Goal: Find specific page/section: Find specific page/section

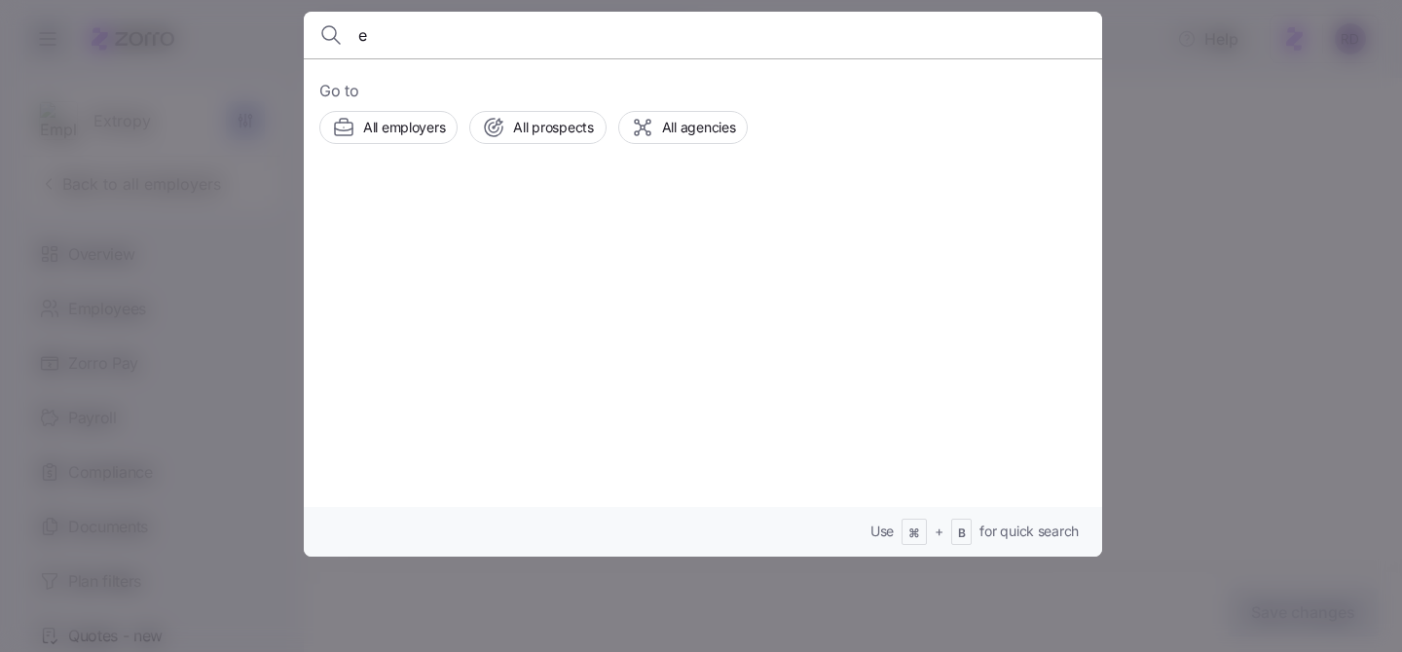
scroll to position [236, 0]
type input "e"
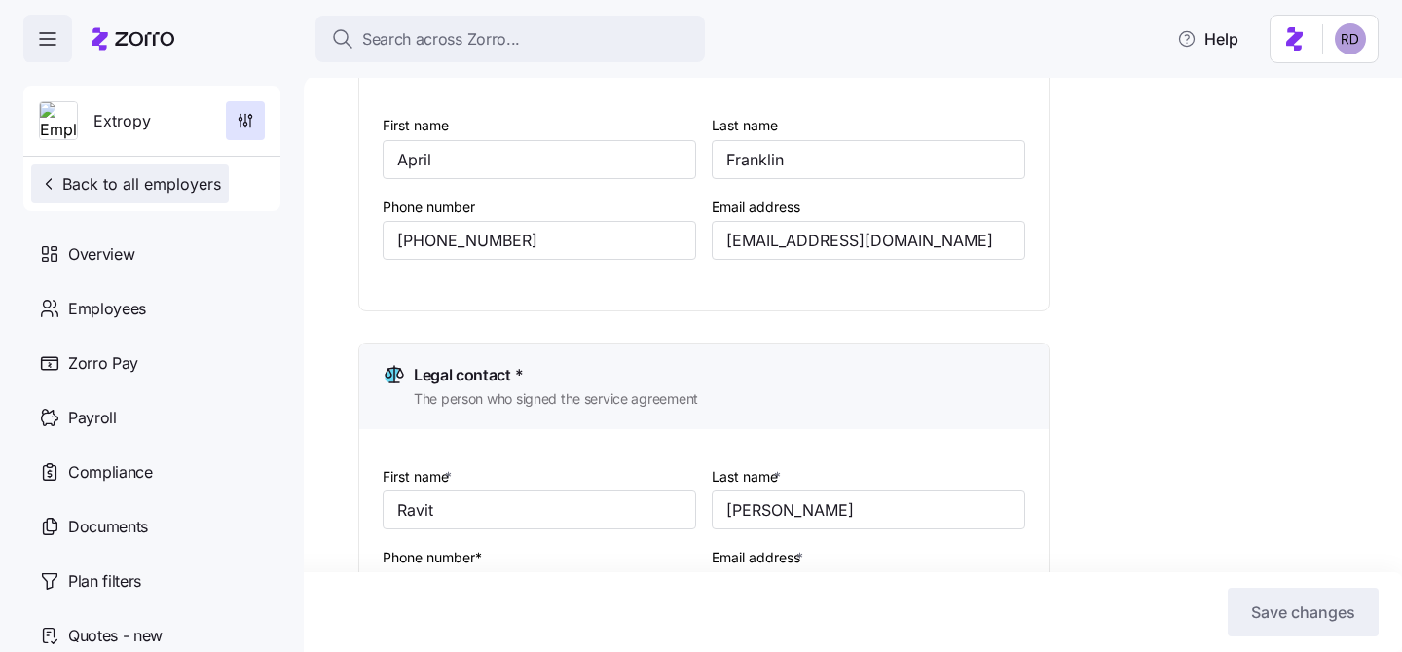
click at [99, 186] on span "Back to all employers" at bounding box center [130, 183] width 182 height 23
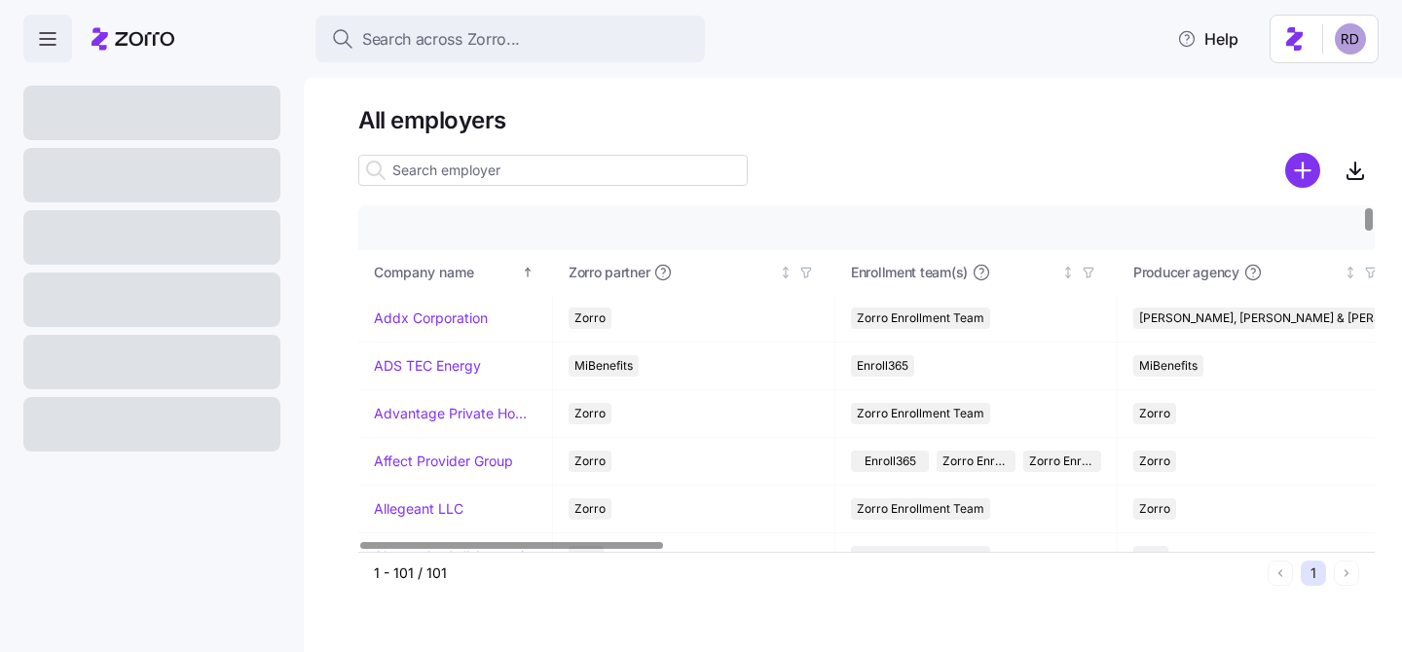
click at [474, 165] on input at bounding box center [553, 170] width 390 height 31
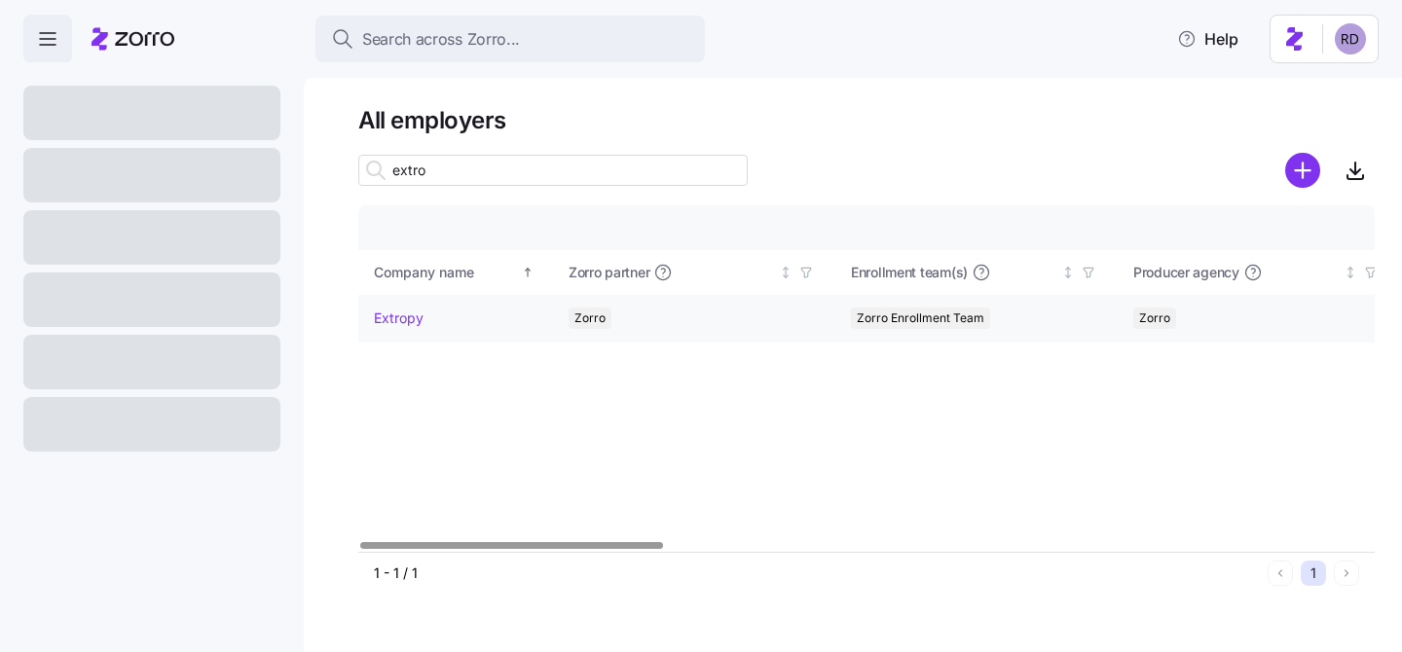
type input "extro"
click at [395, 320] on link "Extropy" at bounding box center [399, 318] width 50 height 19
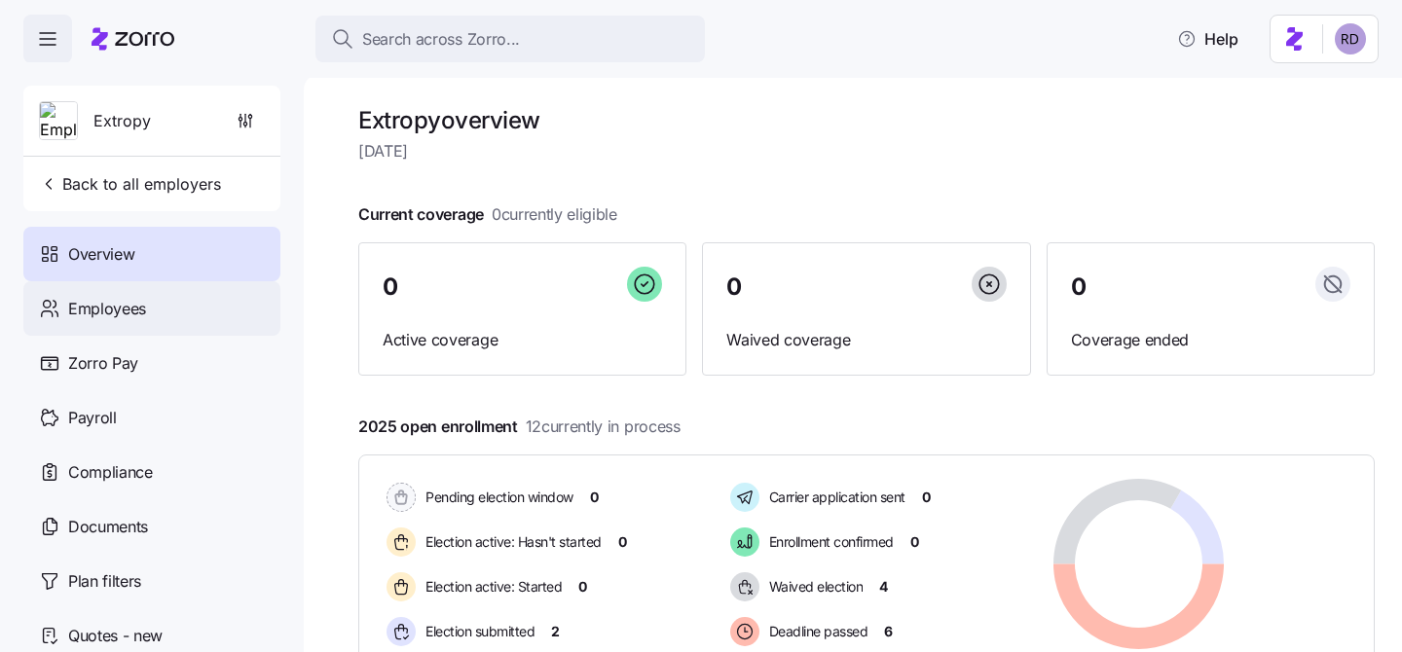
click at [174, 318] on div "Employees" at bounding box center [151, 308] width 257 height 55
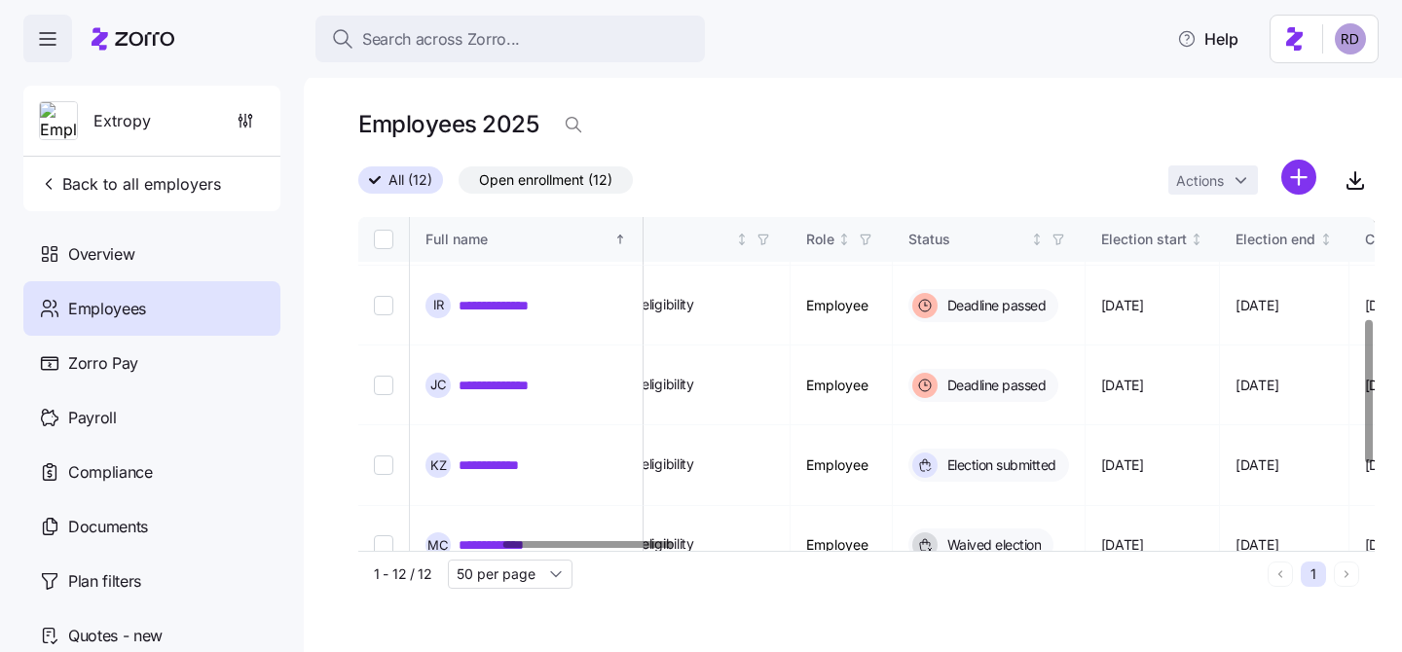
scroll to position [0, 855]
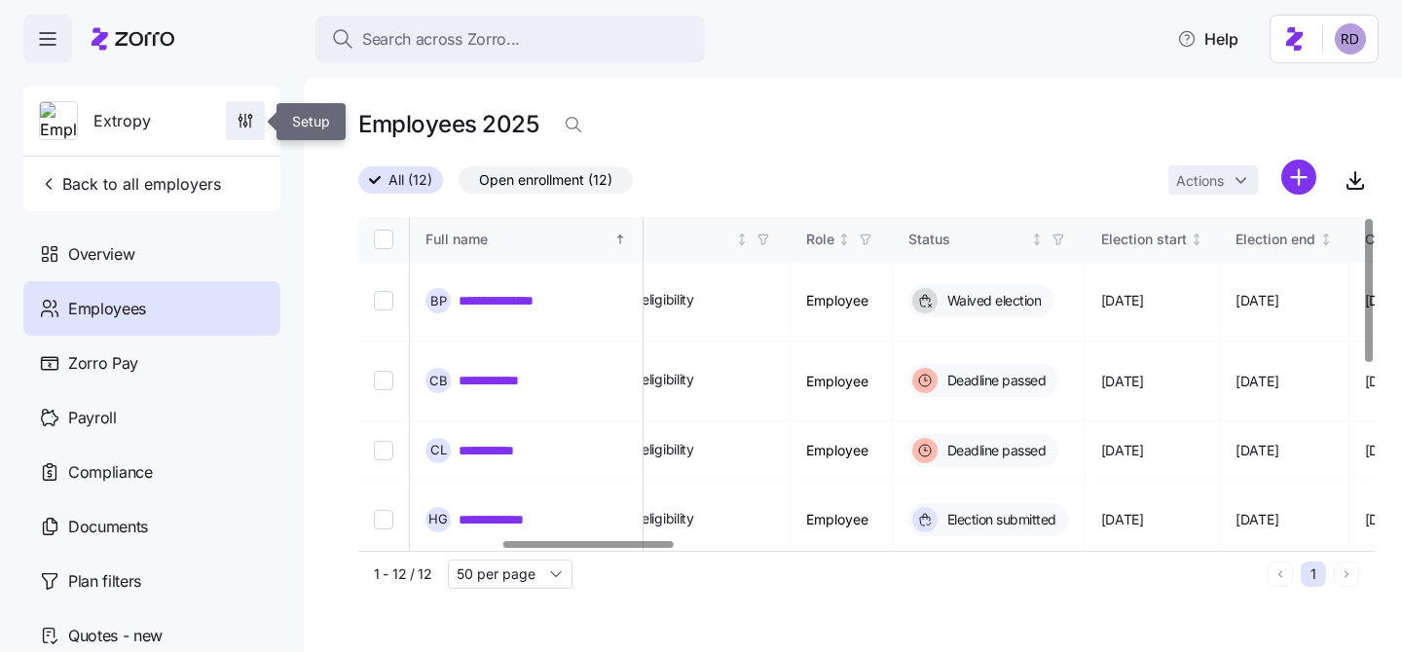
click at [253, 125] on icon "button" at bounding box center [245, 120] width 19 height 19
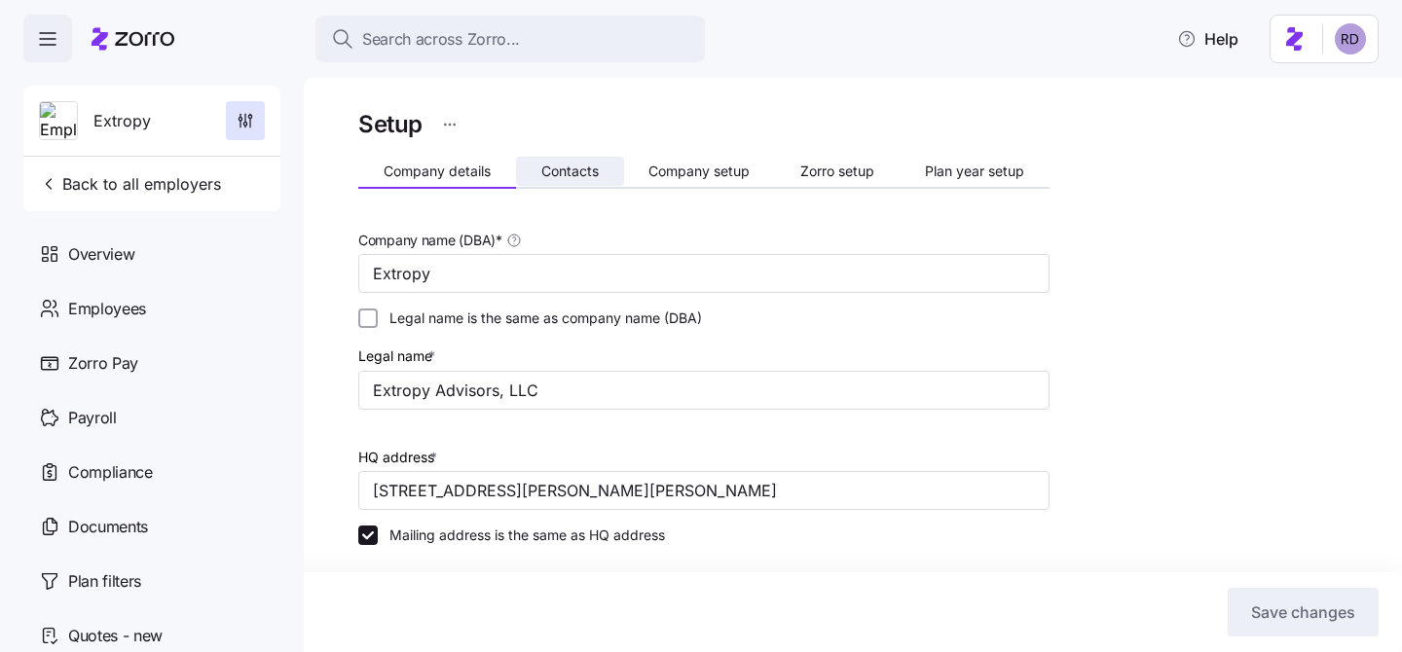
click at [559, 157] on button "Contacts" at bounding box center [570, 171] width 108 height 29
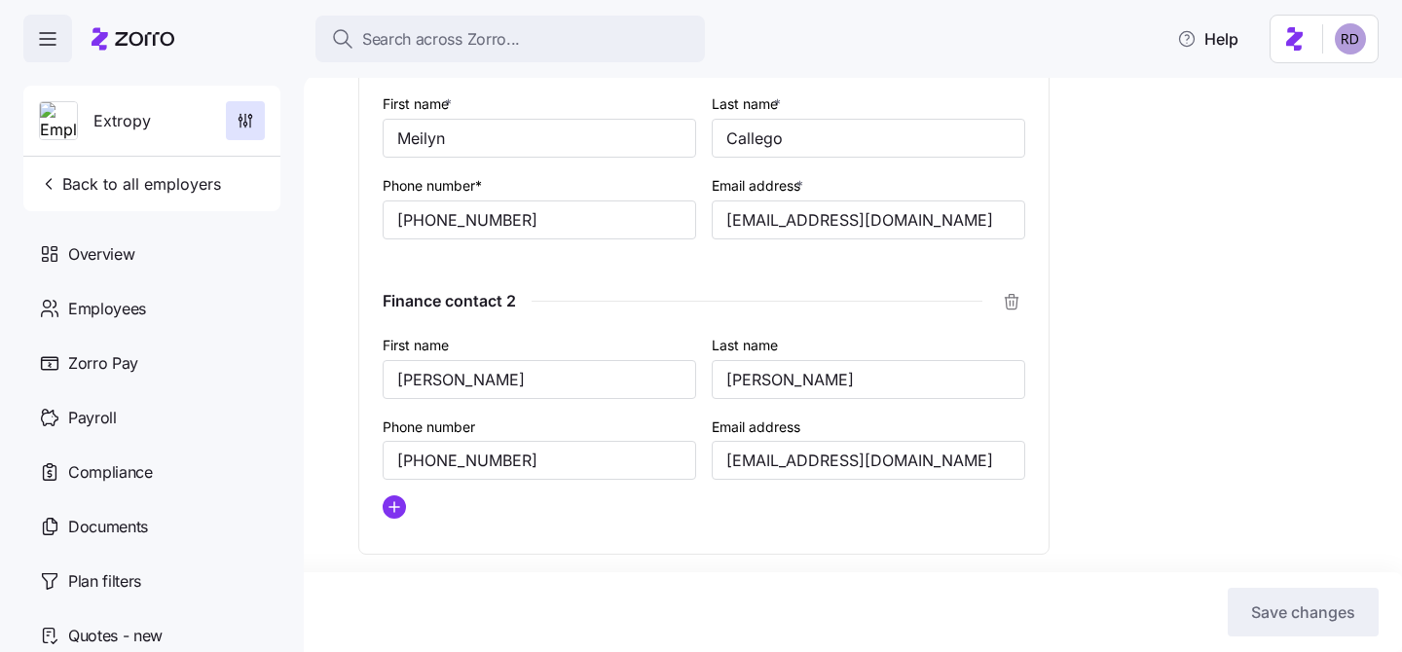
scroll to position [1648, 0]
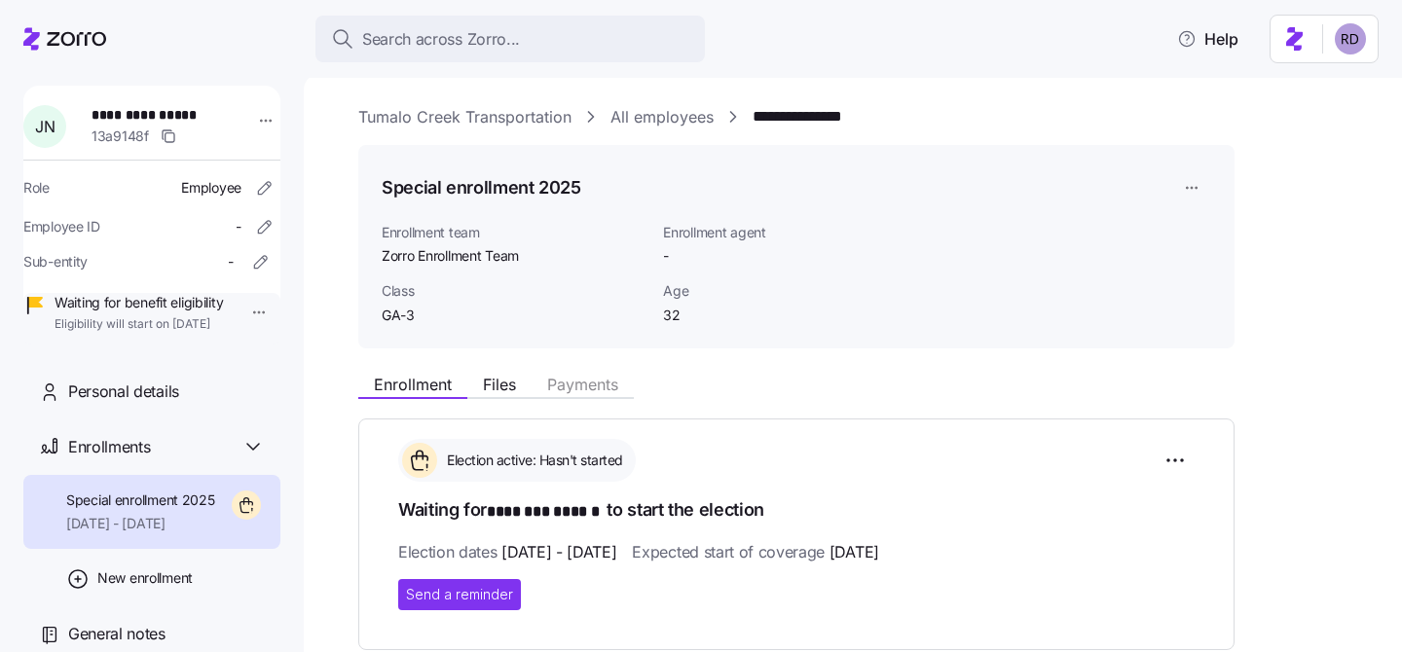
click at [464, 115] on link "Tumalo Creek Transportation" at bounding box center [464, 117] width 213 height 24
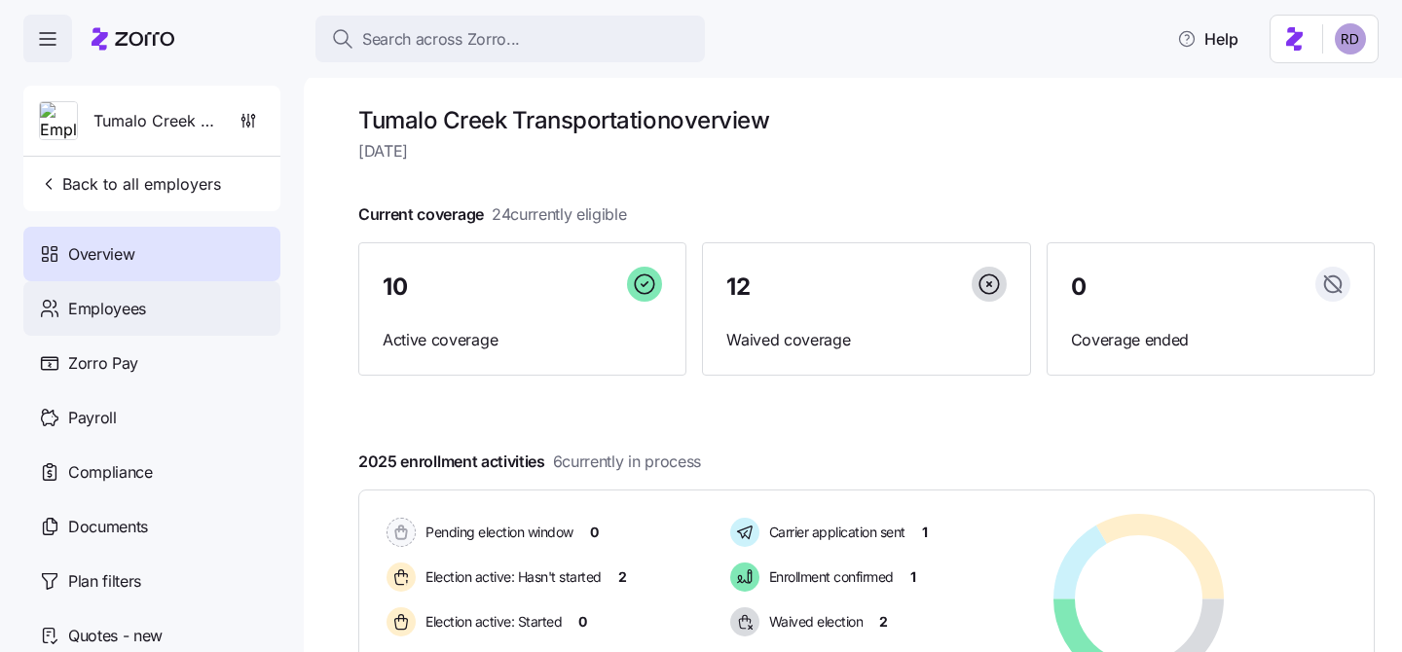
click at [83, 310] on span "Employees" at bounding box center [107, 309] width 78 height 24
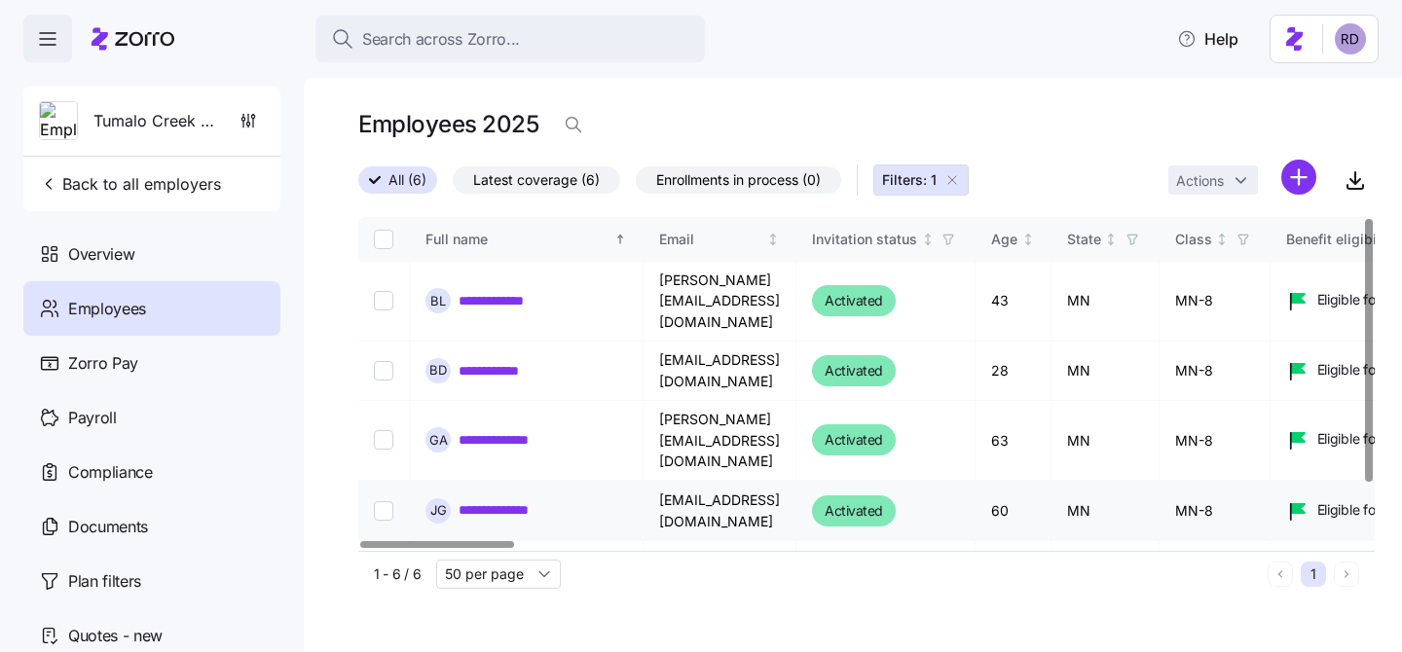
scroll to position [69, 0]
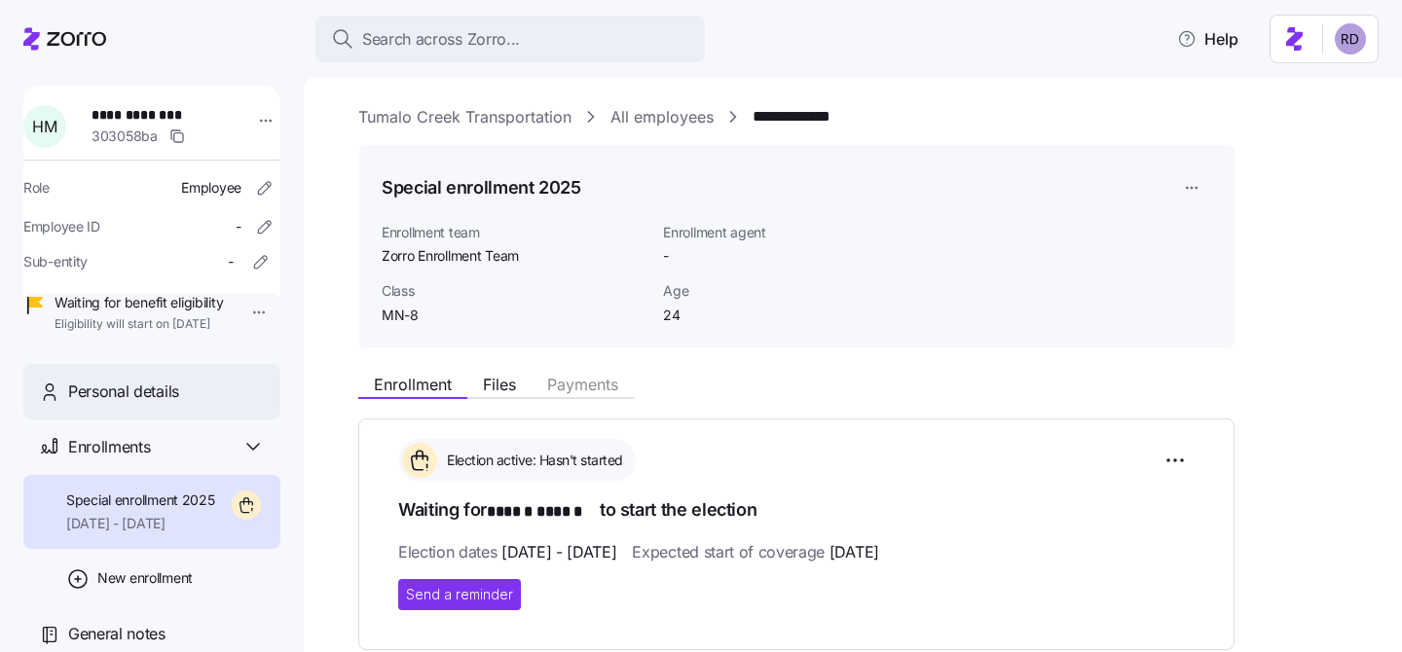
click at [120, 404] on div "Personal details" at bounding box center [151, 392] width 257 height 56
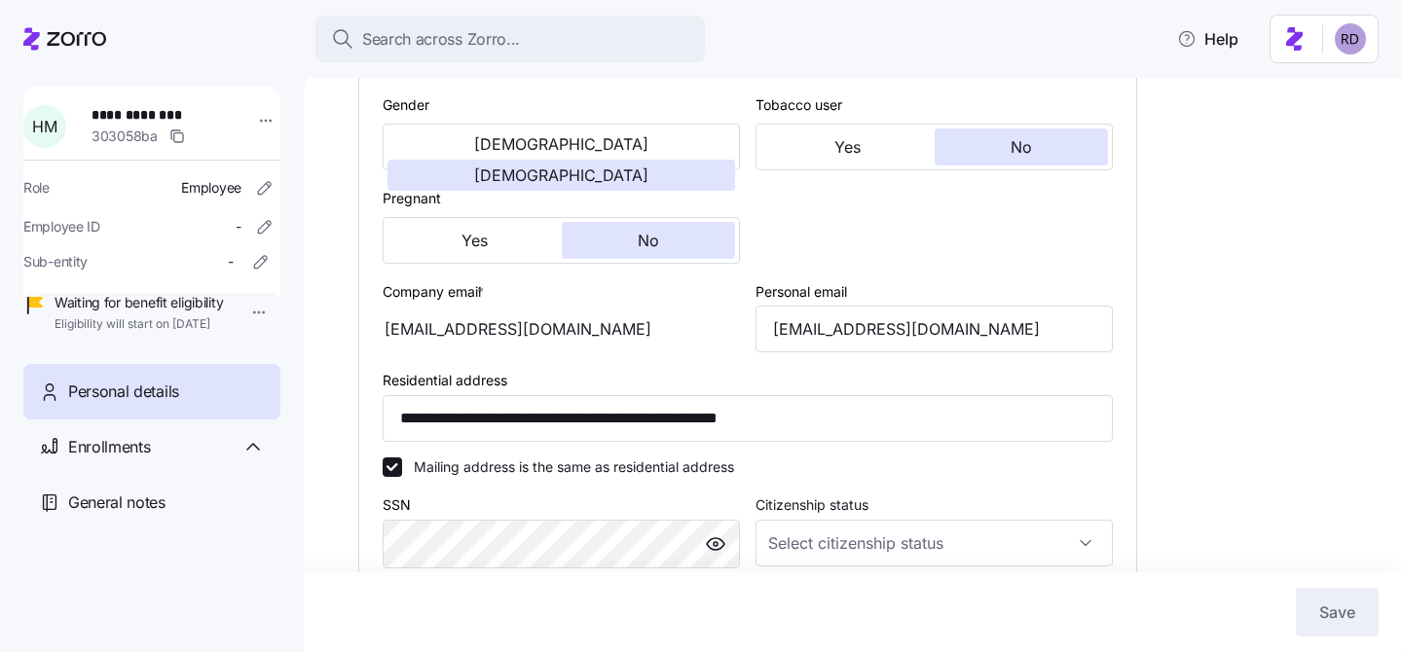
scroll to position [414, 0]
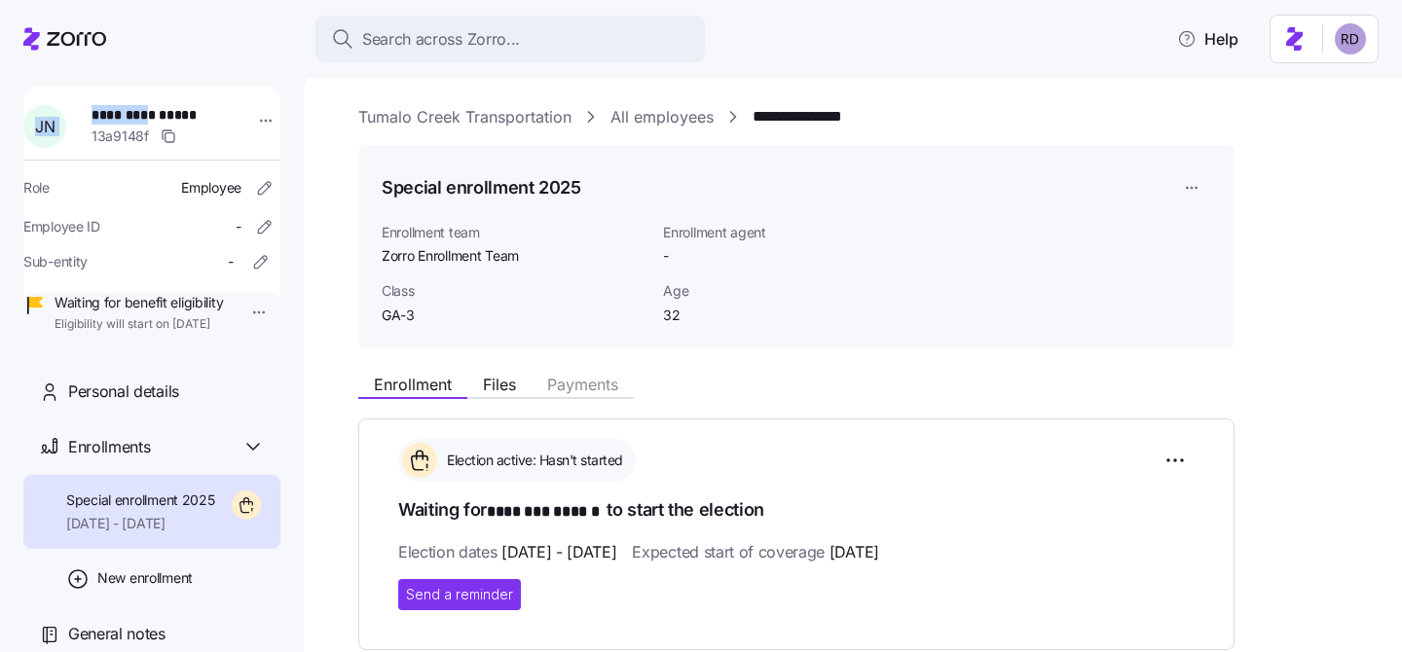
drag, startPoint x: 159, startPoint y: 111, endPoint x: 91, endPoint y: 109, distance: 68.2
click at [91, 109] on div "**********" at bounding box center [152, 126] width 273 height 58
click at [201, 77] on nav "**********" at bounding box center [152, 357] width 304 height 590
copy span "********"
click at [151, 404] on span "Personal details" at bounding box center [123, 392] width 111 height 24
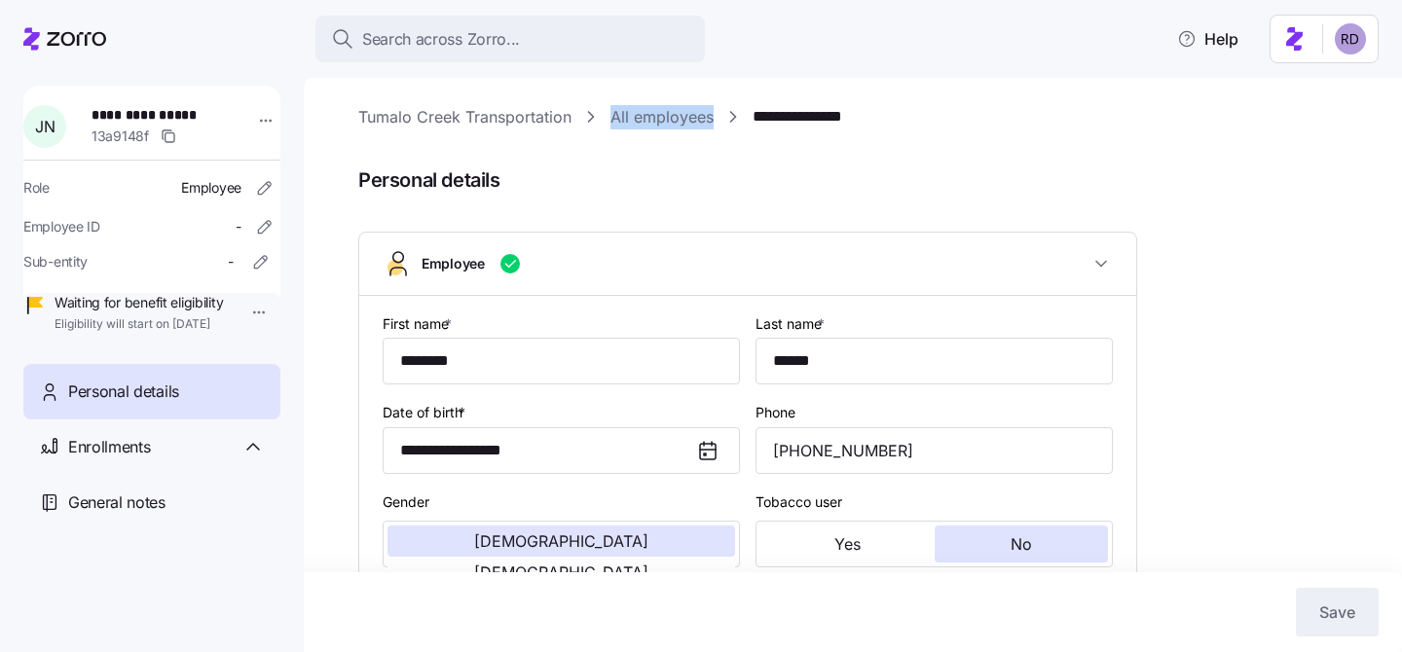
click at [441, 122] on link "Tumalo Creek Transportation" at bounding box center [464, 117] width 213 height 24
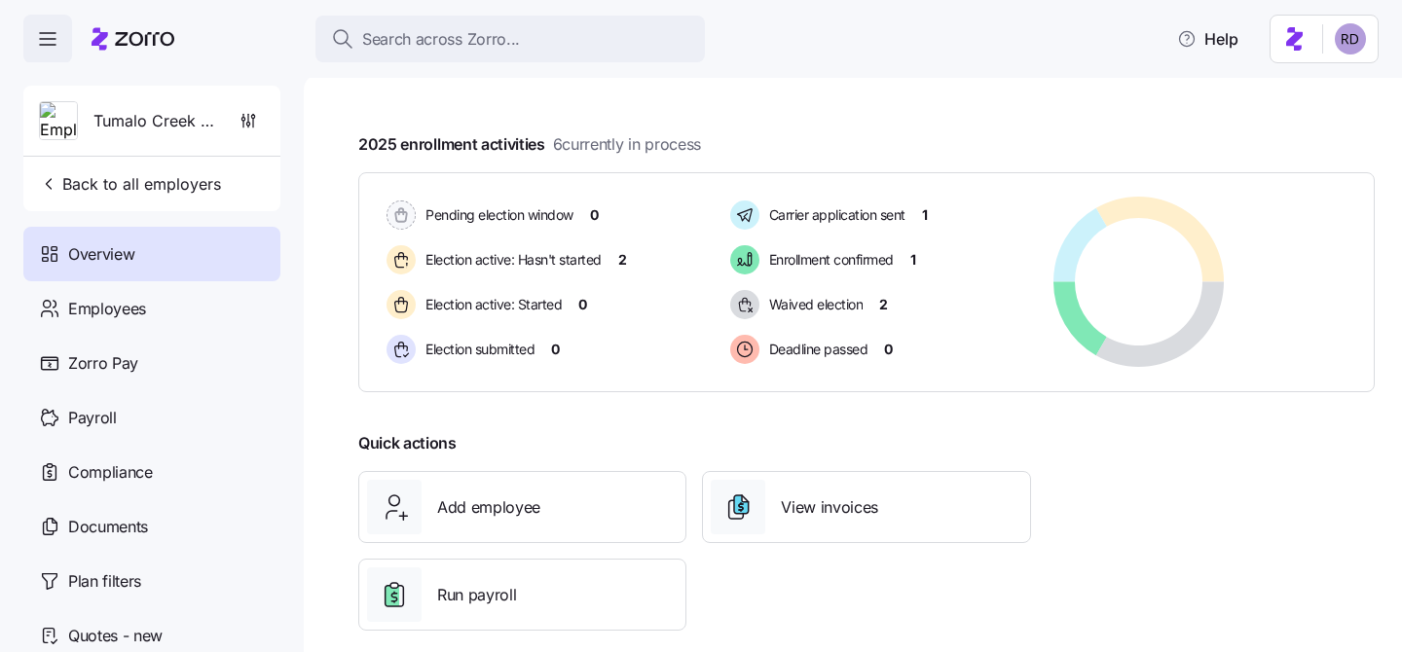
scroll to position [310, 0]
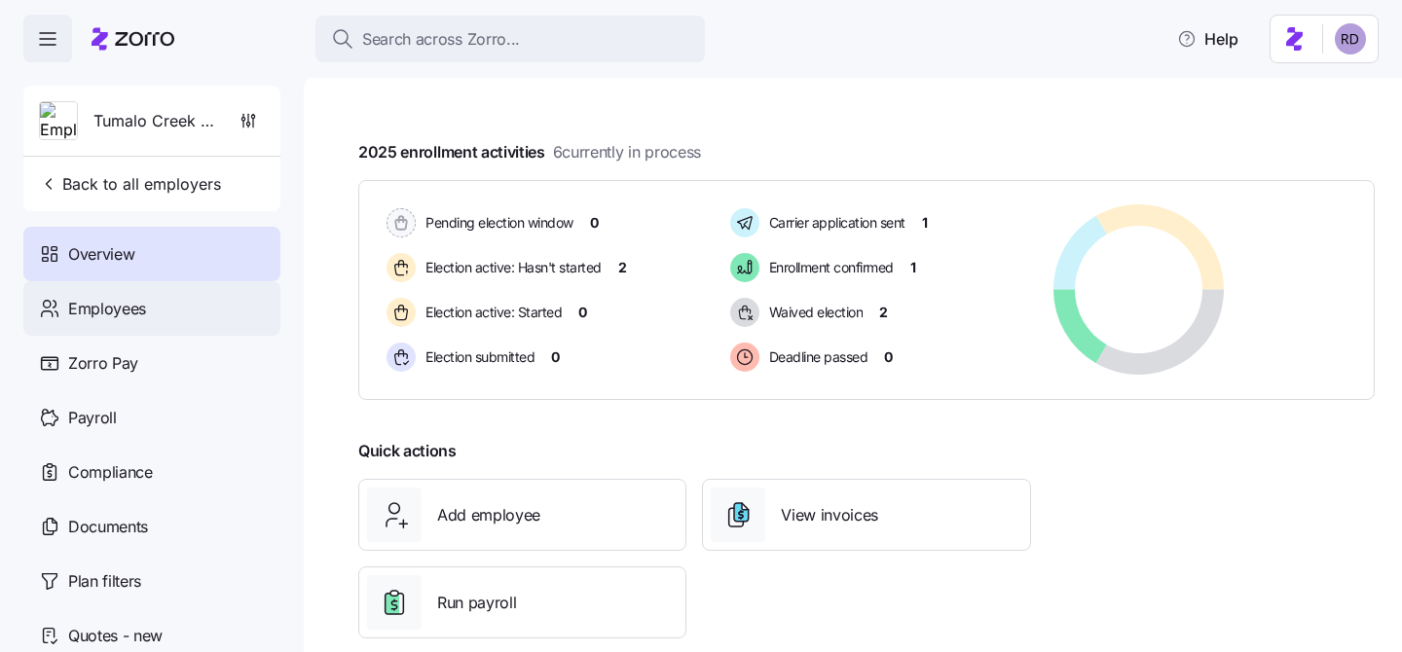
click at [135, 310] on span "Employees" at bounding box center [107, 309] width 78 height 24
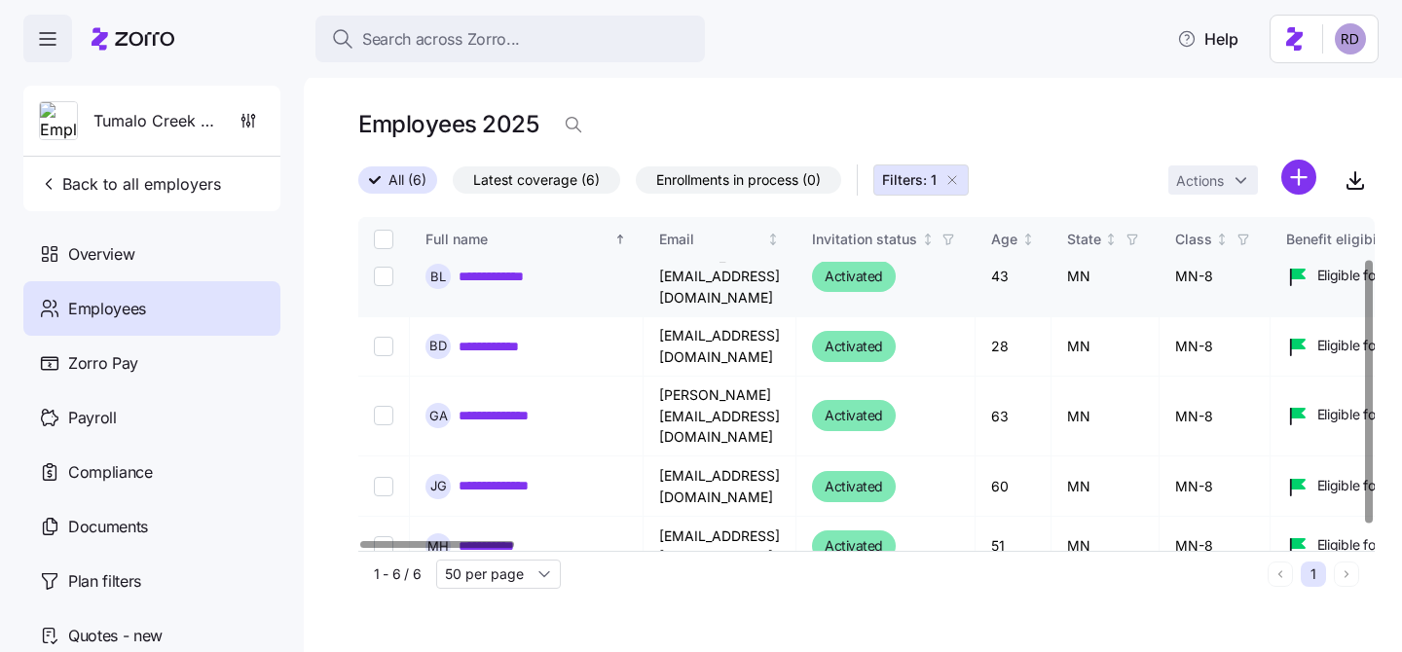
scroll to position [69, 0]
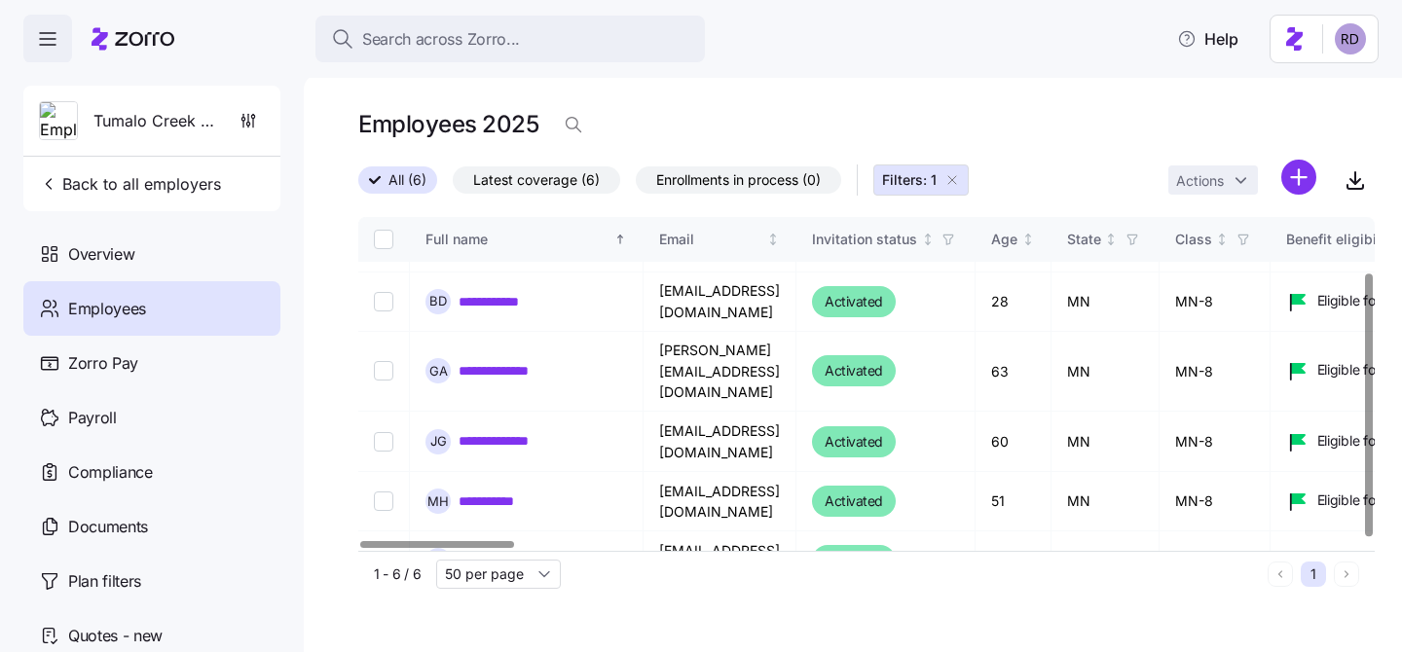
click at [953, 183] on icon "button" at bounding box center [953, 180] width 16 height 16
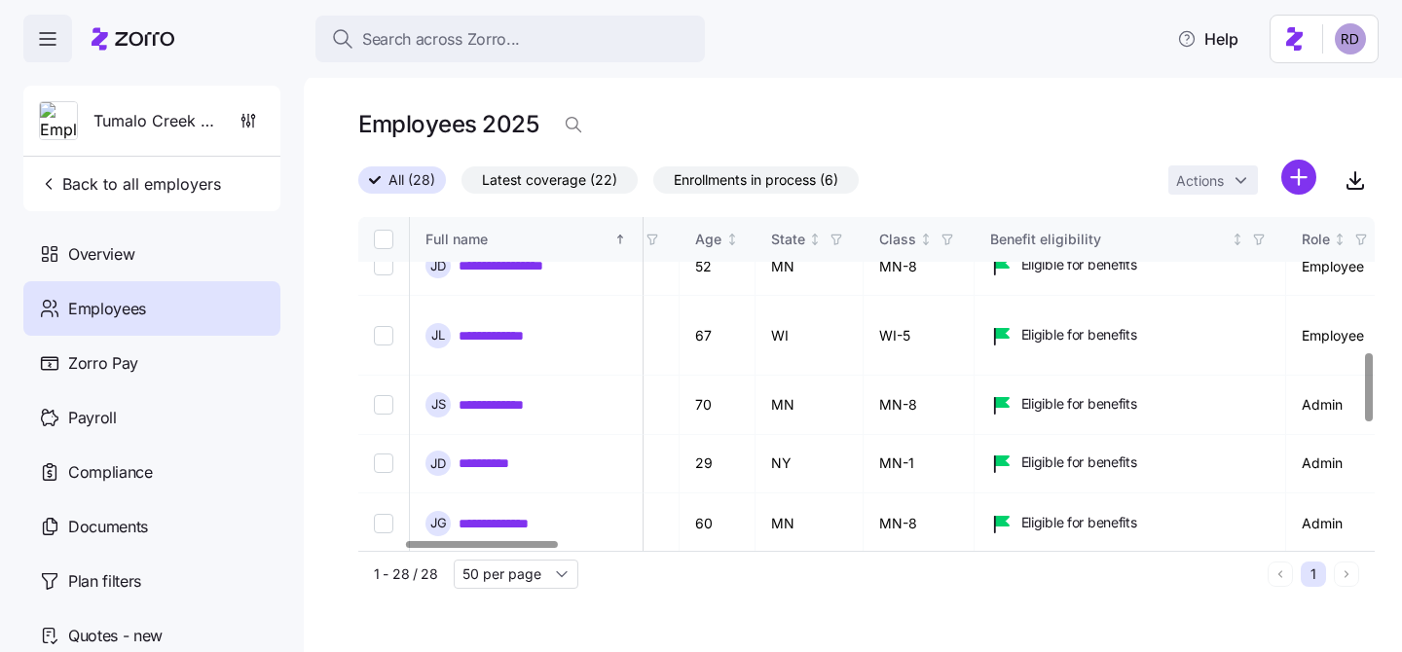
scroll to position [656, 341]
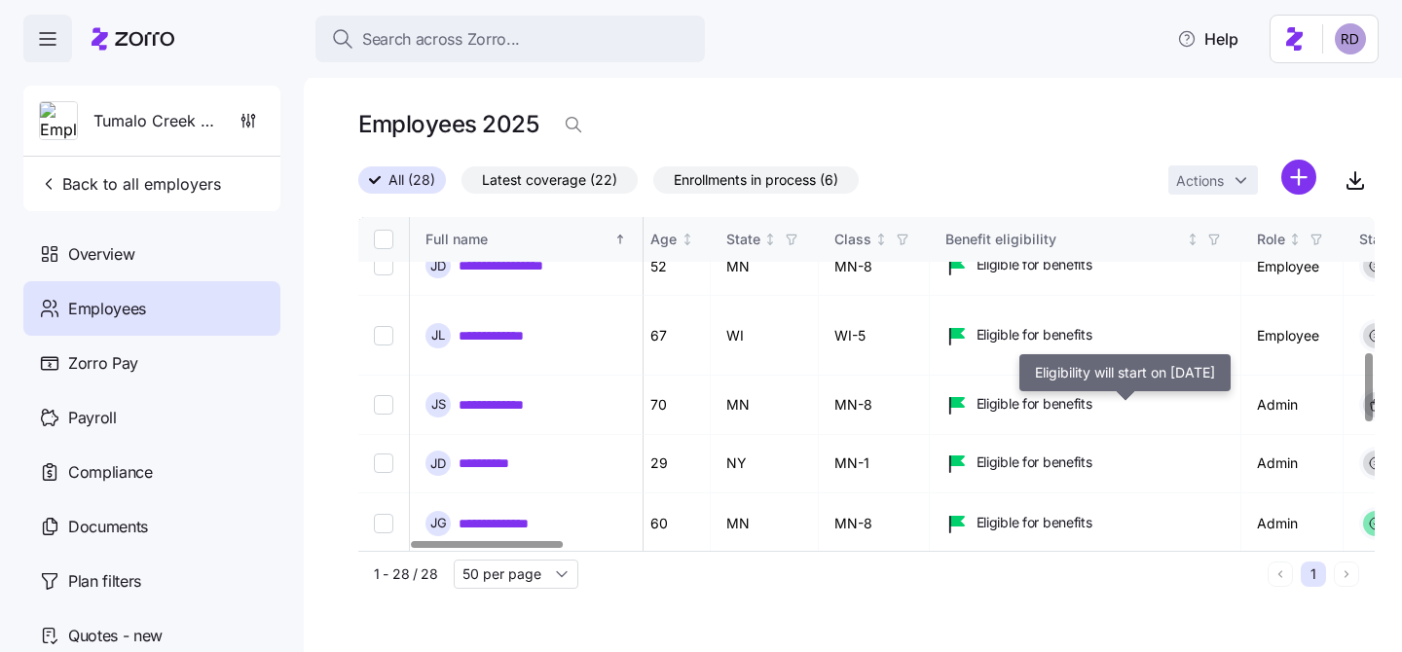
click at [1056, 573] on span "Waiting for benefit eligibility" at bounding box center [1061, 582] width 168 height 19
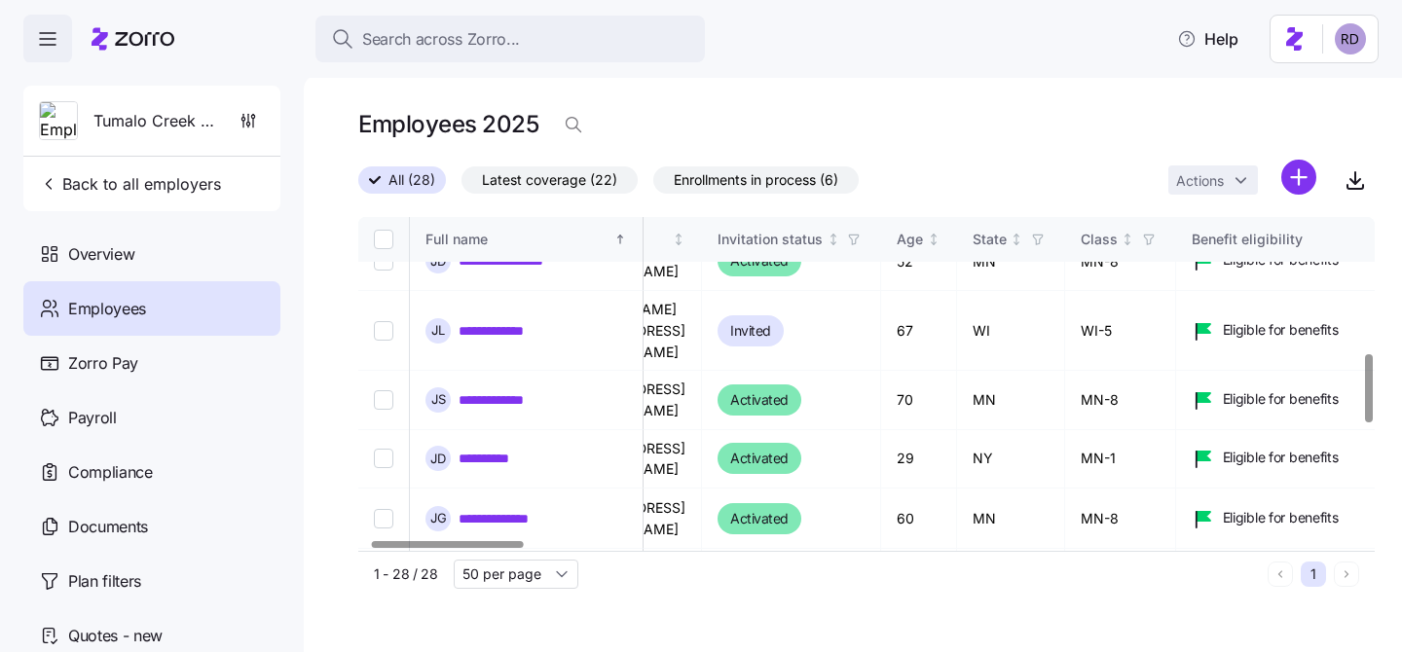
scroll to position [661, 0]
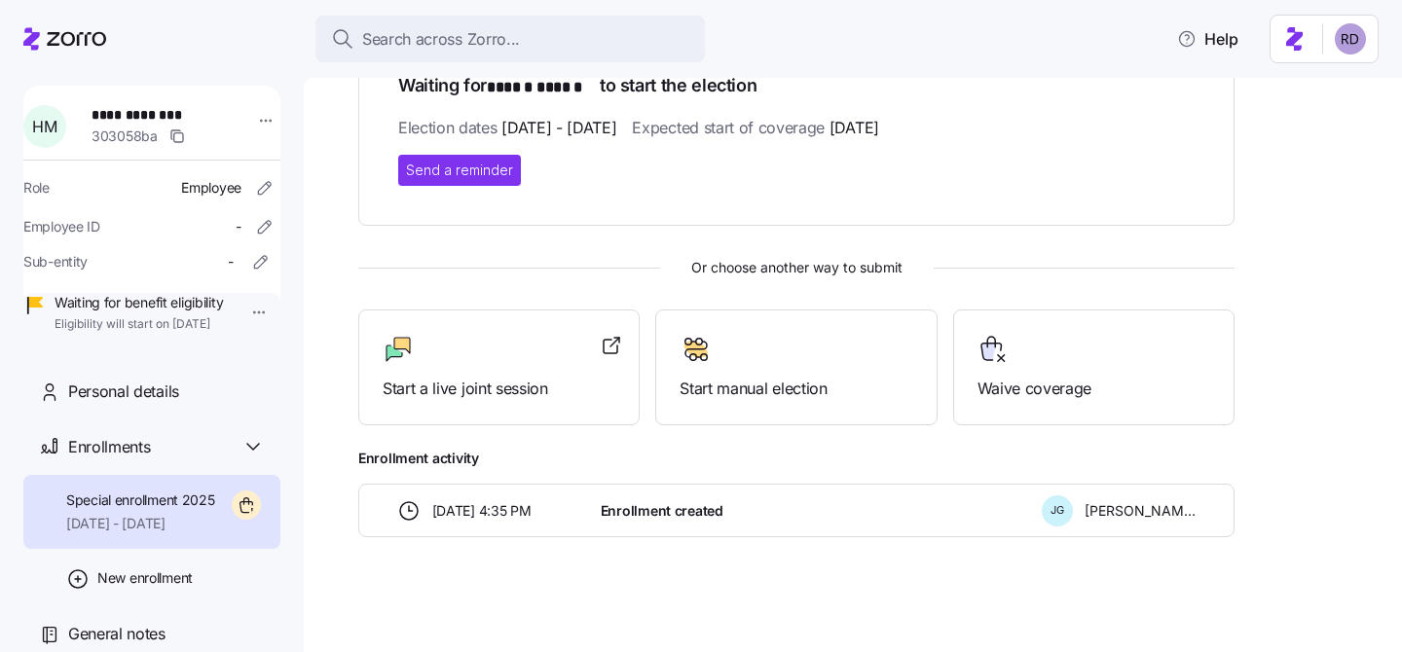
scroll to position [250, 0]
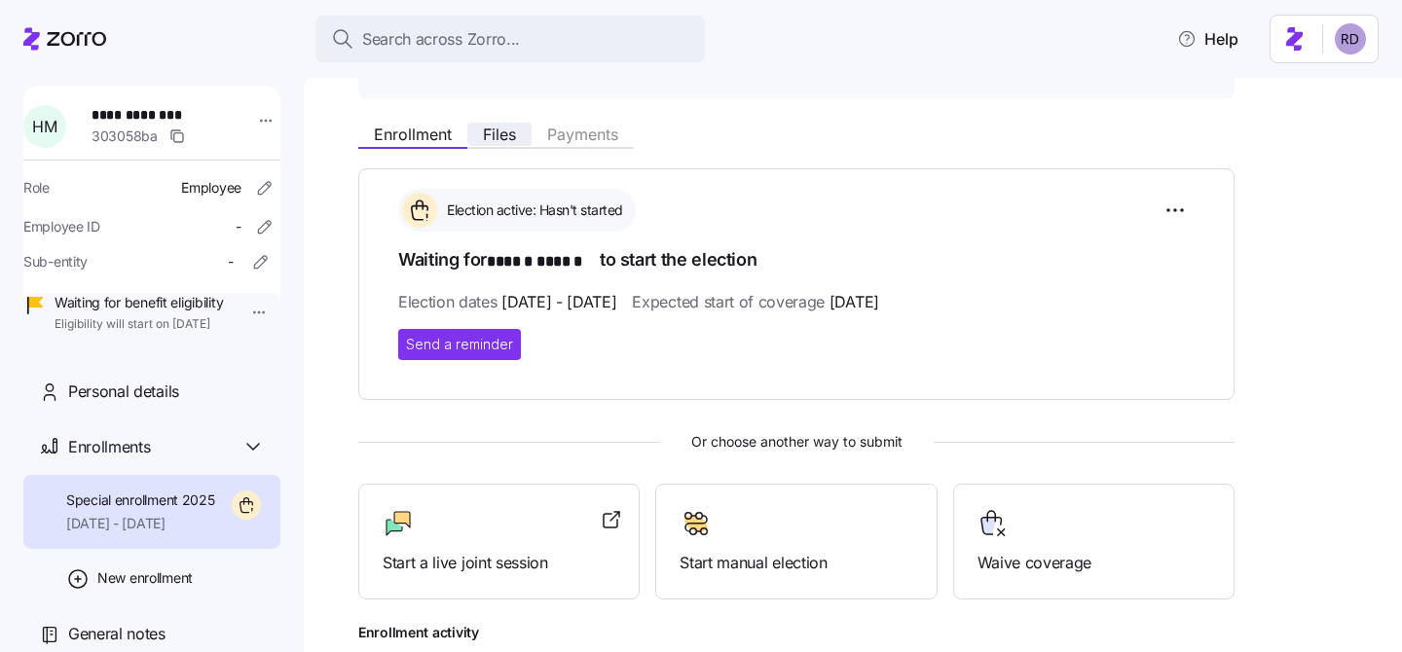
click at [499, 127] on span "Files" at bounding box center [499, 135] width 33 height 16
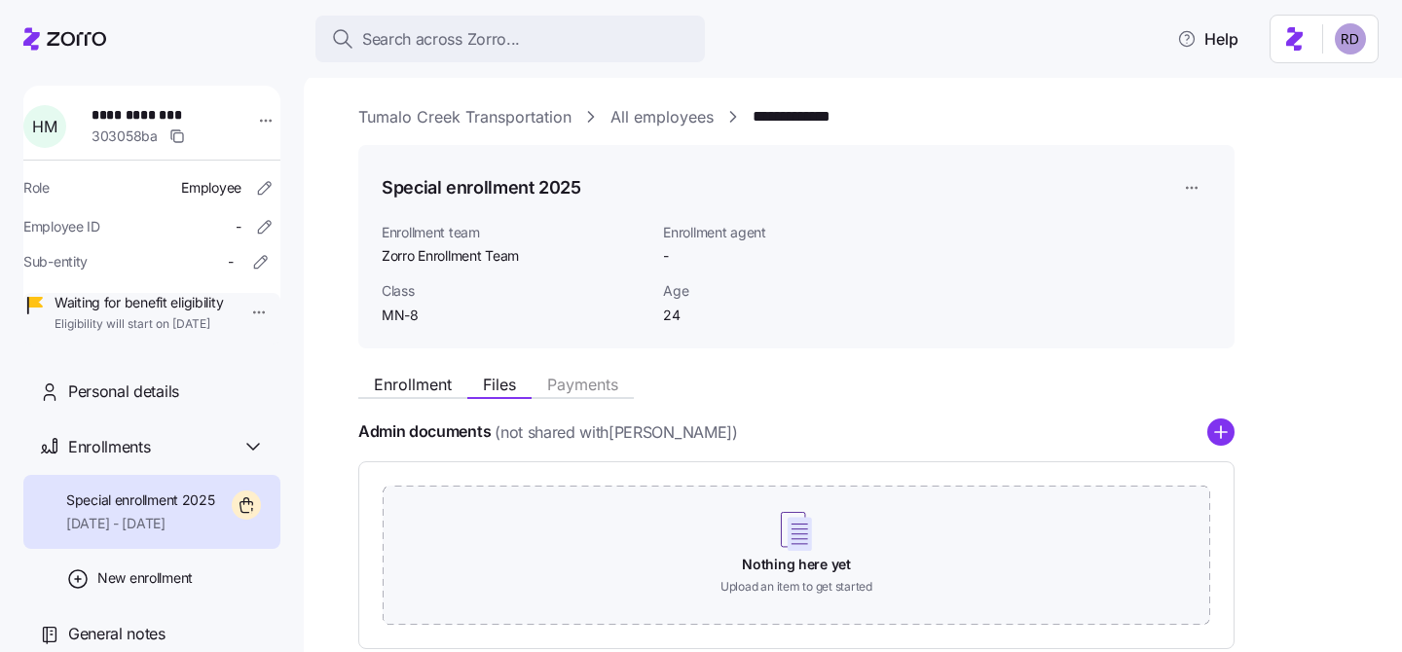
scroll to position [185, 0]
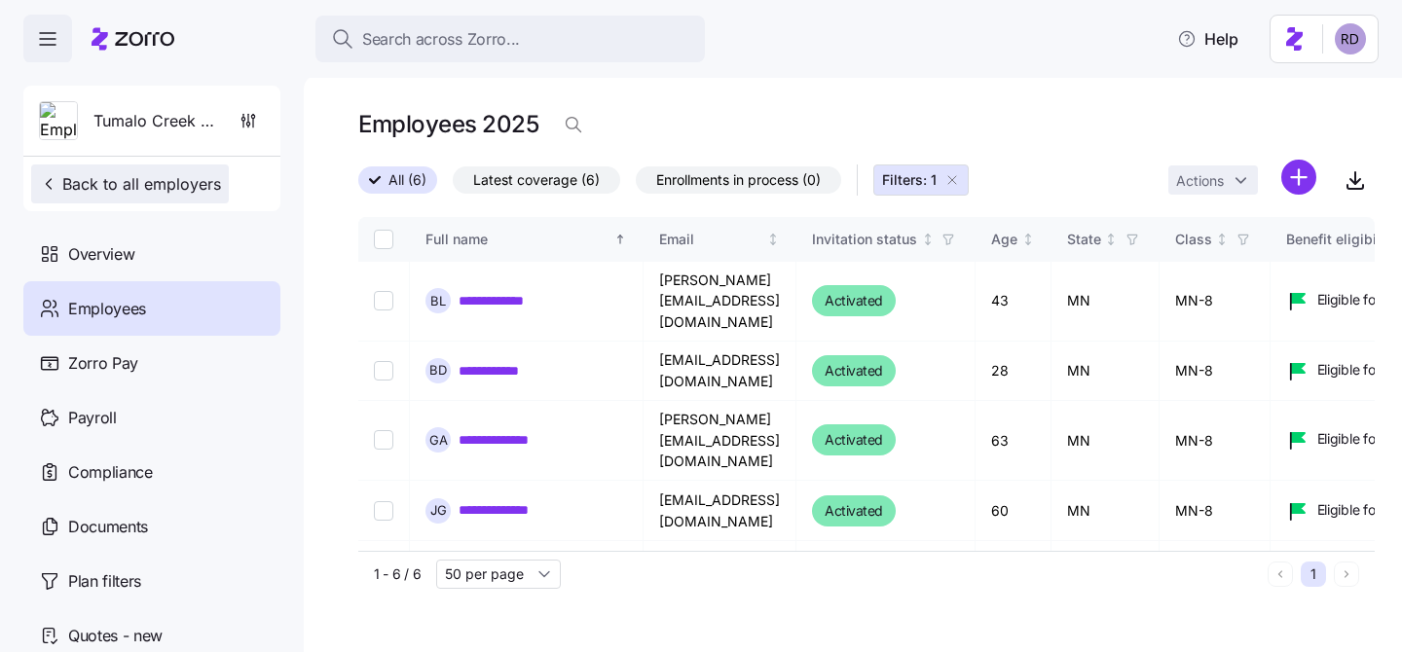
click at [131, 173] on span "Back to all employers" at bounding box center [130, 183] width 182 height 23
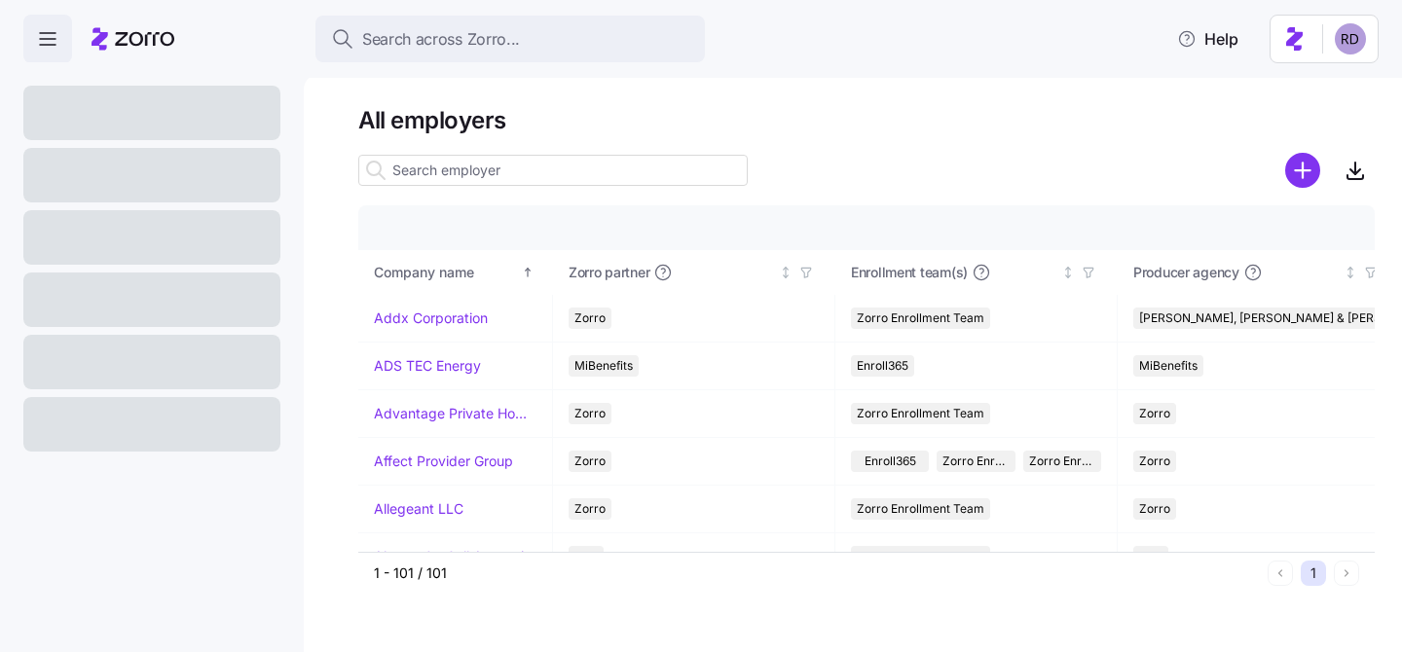
click at [459, 170] on input at bounding box center [553, 170] width 390 height 31
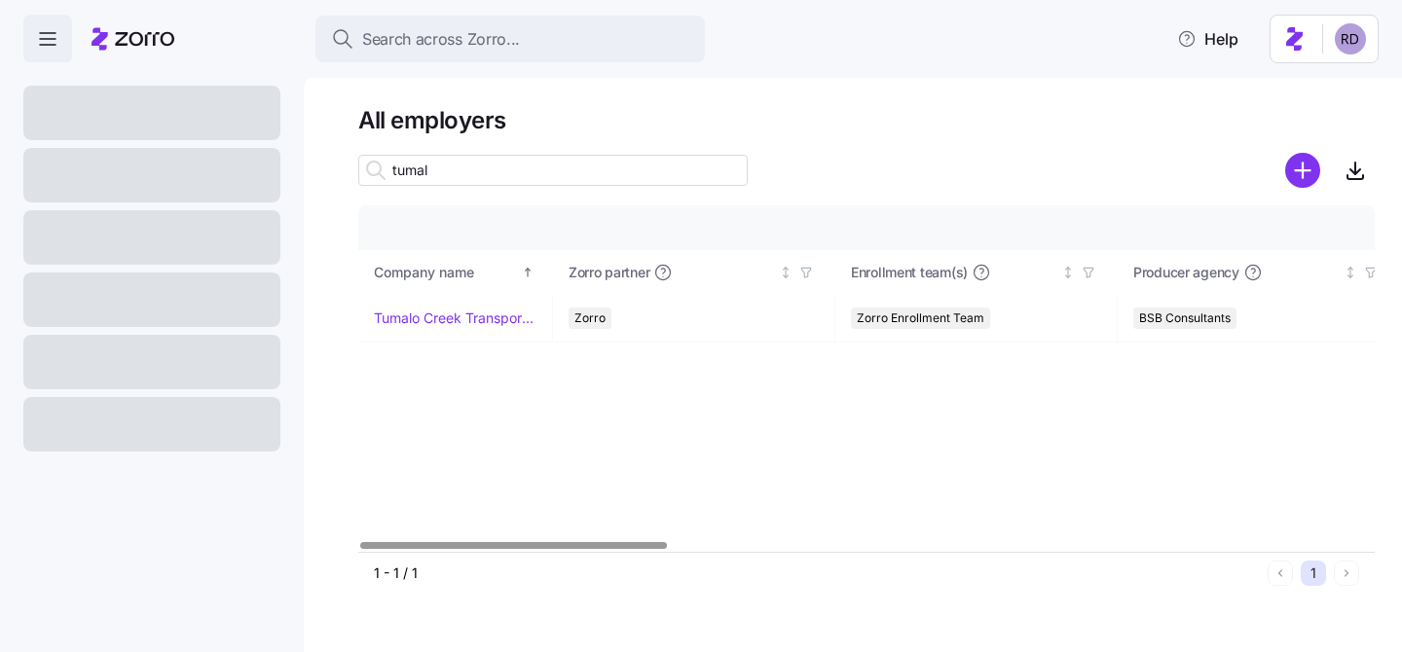
type input "tumal"
